Goal: Task Accomplishment & Management: Manage account settings

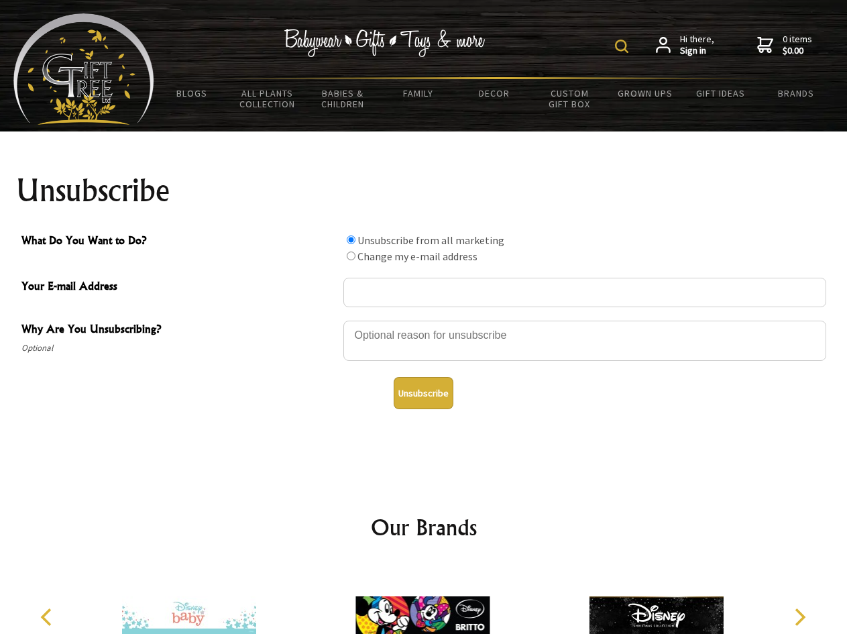
click at [624, 46] on img at bounding box center [621, 46] width 13 height 13
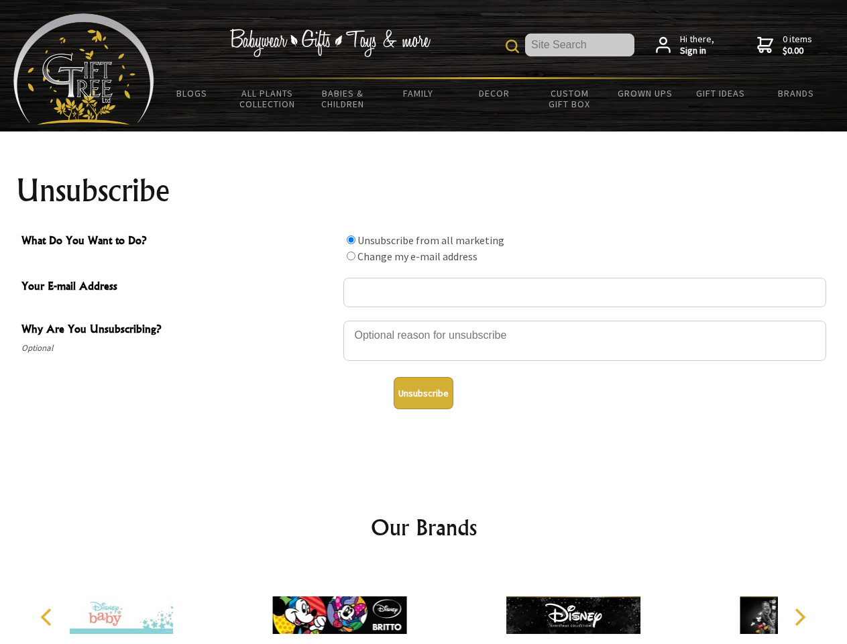
click at [424, 320] on div at bounding box center [584, 342] width 483 height 47
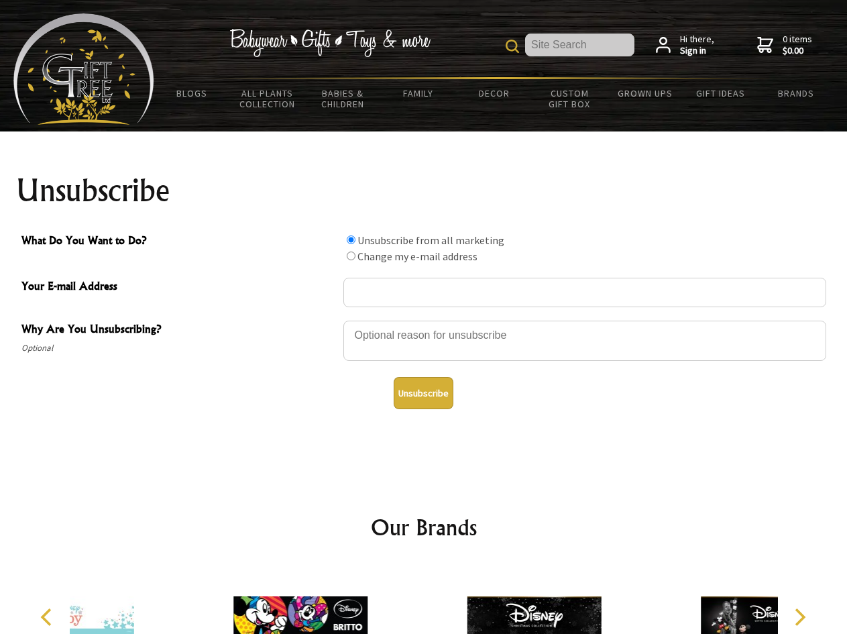
click at [351, 239] on input "What Do You Want to Do?" at bounding box center [351, 239] width 9 height 9
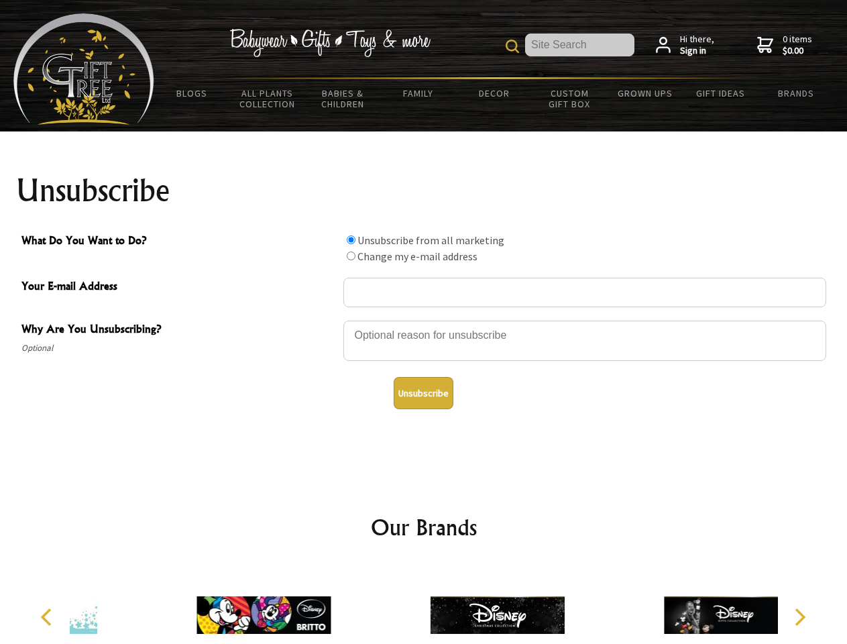
click at [351, 255] on input "What Do You Want to Do?" at bounding box center [351, 255] width 9 height 9
radio input "true"
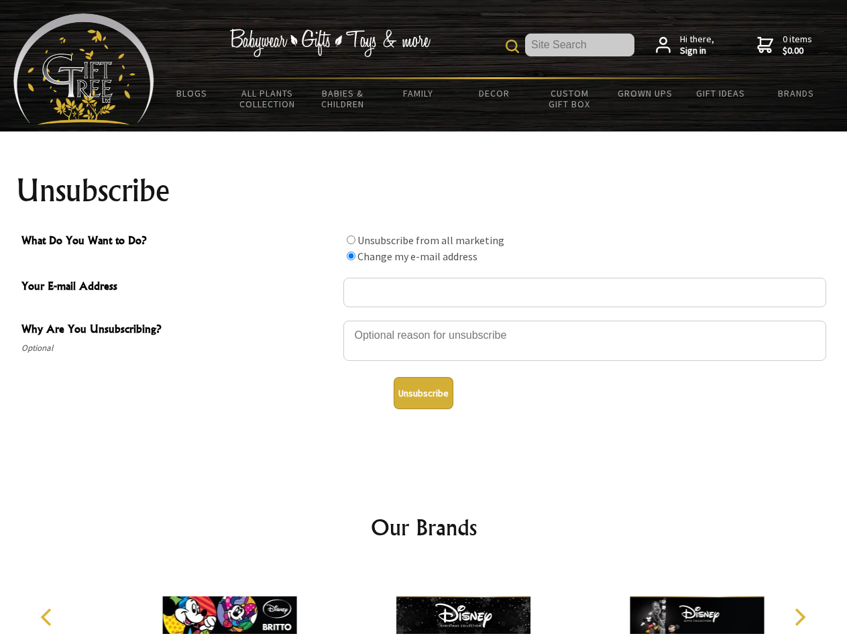
click at [423, 393] on button "Unsubscribe" at bounding box center [424, 393] width 60 height 32
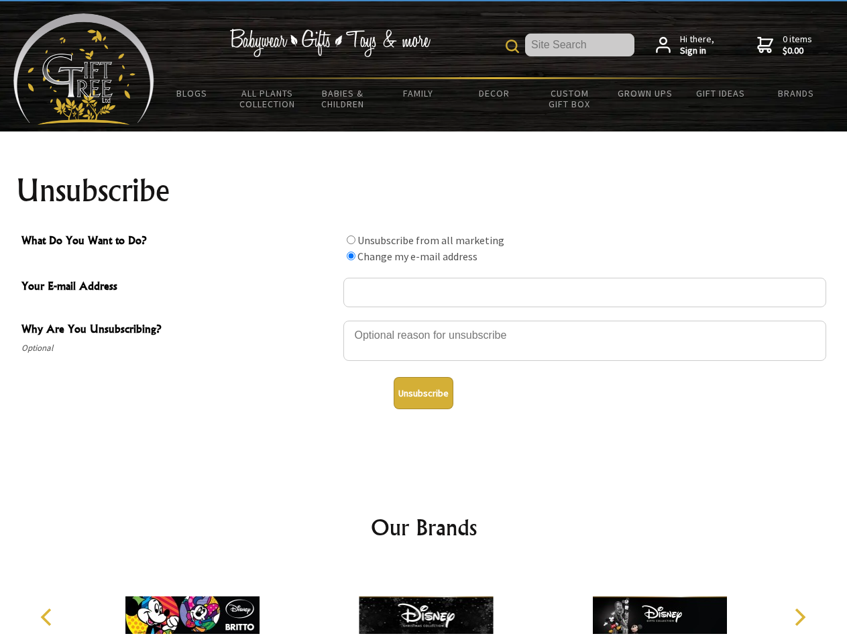
click at [48, 617] on icon "Previous" at bounding box center [47, 616] width 17 height 17
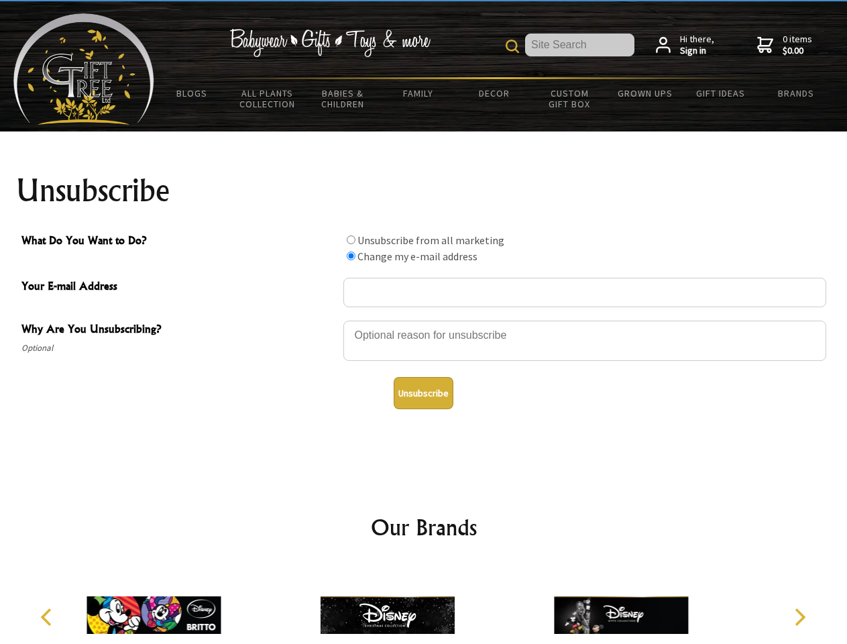
click at [799, 617] on icon "Next" at bounding box center [798, 616] width 17 height 17
